Goal: Feedback & Contribution: Leave review/rating

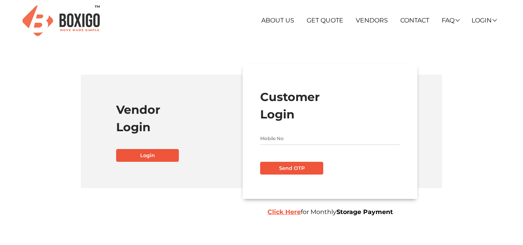
click at [277, 136] on input "text" at bounding box center [330, 138] width 140 height 12
type input "9493184766"
click at [291, 167] on button "Send OTP" at bounding box center [291, 168] width 63 height 13
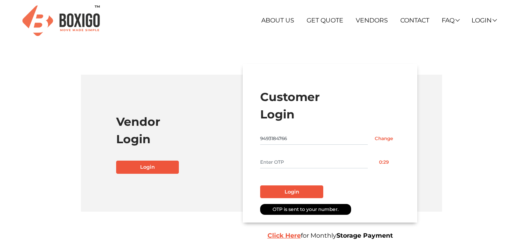
click at [291, 167] on input "text" at bounding box center [314, 162] width 108 height 12
type input "3073"
click at [298, 193] on button "Login" at bounding box center [291, 192] width 63 height 13
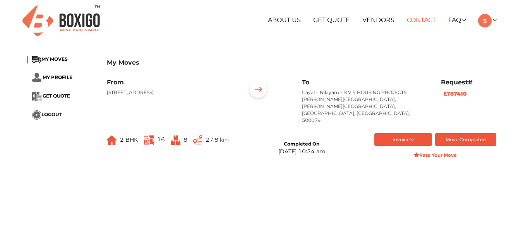
click at [428, 20] on link "Contact" at bounding box center [421, 19] width 29 height 7
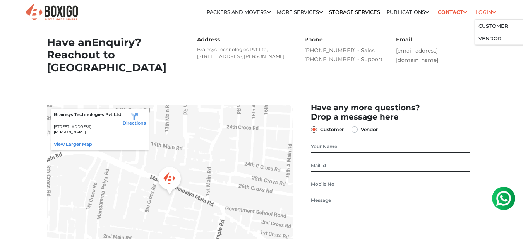
click at [477, 10] on link "Login" at bounding box center [486, 12] width 21 height 6
click at [501, 28] on link "Customer" at bounding box center [493, 26] width 29 height 6
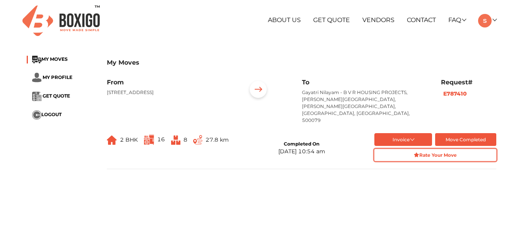
click at [445, 152] on strong "Rate Your Move" at bounding box center [435, 155] width 43 height 6
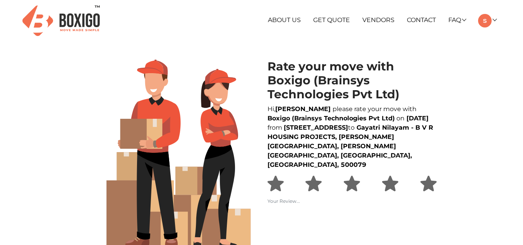
click at [275, 189] on img at bounding box center [276, 184] width 16 height 16
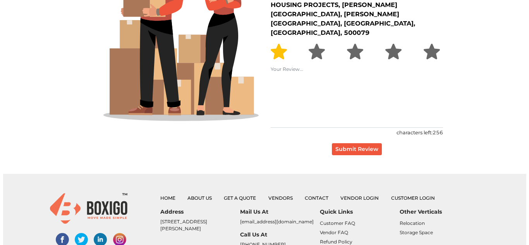
scroll to position [155, 0]
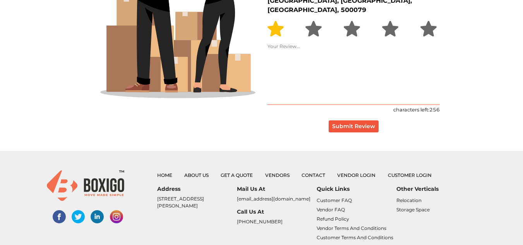
click at [334, 64] on textarea at bounding box center [354, 74] width 172 height 62
type textarea "V"
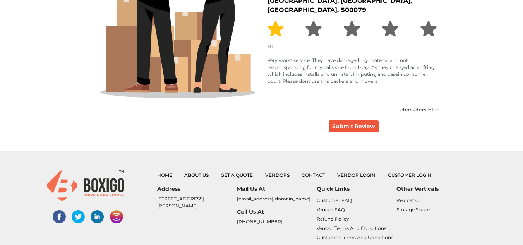
type textarea "HI Very worst service. They have damaged my material and not responsponding for…"
click at [340, 126] on button "Submit Review" at bounding box center [354, 126] width 50 height 12
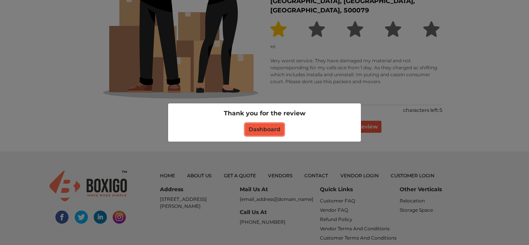
click at [266, 130] on button "Dashboard" at bounding box center [264, 130] width 39 height 12
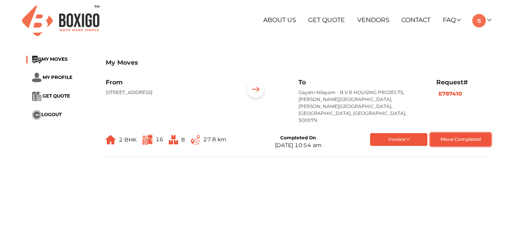
click at [456, 133] on button "Move Completed" at bounding box center [461, 139] width 60 height 13
click at [491, 23] on div "About Us Get Quote Vendors Contact FAQ Customer FAQ Vendor FAQ My Moves My Prof…" at bounding box center [337, 21] width 317 height 14
click at [492, 22] on div "About Us Get Quote Vendors Contact FAQ Customer FAQ Vendor FAQ My Moves My Prof…" at bounding box center [337, 21] width 317 height 14
click at [257, 94] on img at bounding box center [256, 91] width 24 height 24
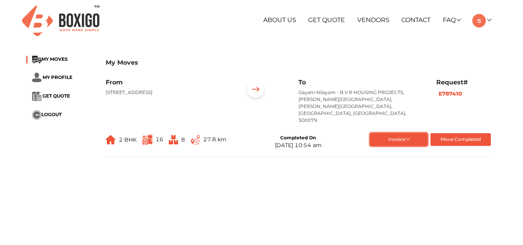
click at [391, 133] on button "Invoice" at bounding box center [398, 139] width 57 height 13
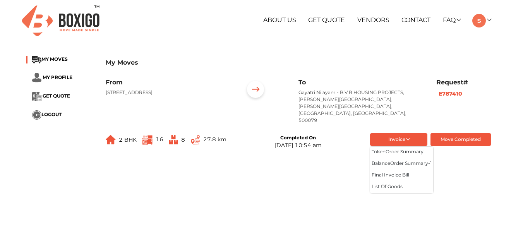
click at [266, 165] on main "My Moves MY MOVES MY PROFILE GET QUOTE LOGOUT My Moves From Gothic Paradise, Na…" at bounding box center [258, 189] width 517 height 279
click at [147, 135] on img at bounding box center [148, 140] width 10 height 10
click at [171, 135] on img at bounding box center [173, 139] width 9 height 9
click at [455, 19] on link "FAQ" at bounding box center [451, 19] width 17 height 7
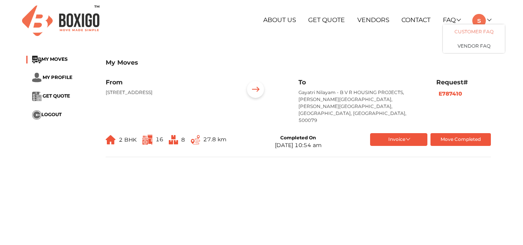
click at [466, 36] on link "Customer FAQ" at bounding box center [474, 31] width 62 height 14
